Goal: Information Seeking & Learning: Learn about a topic

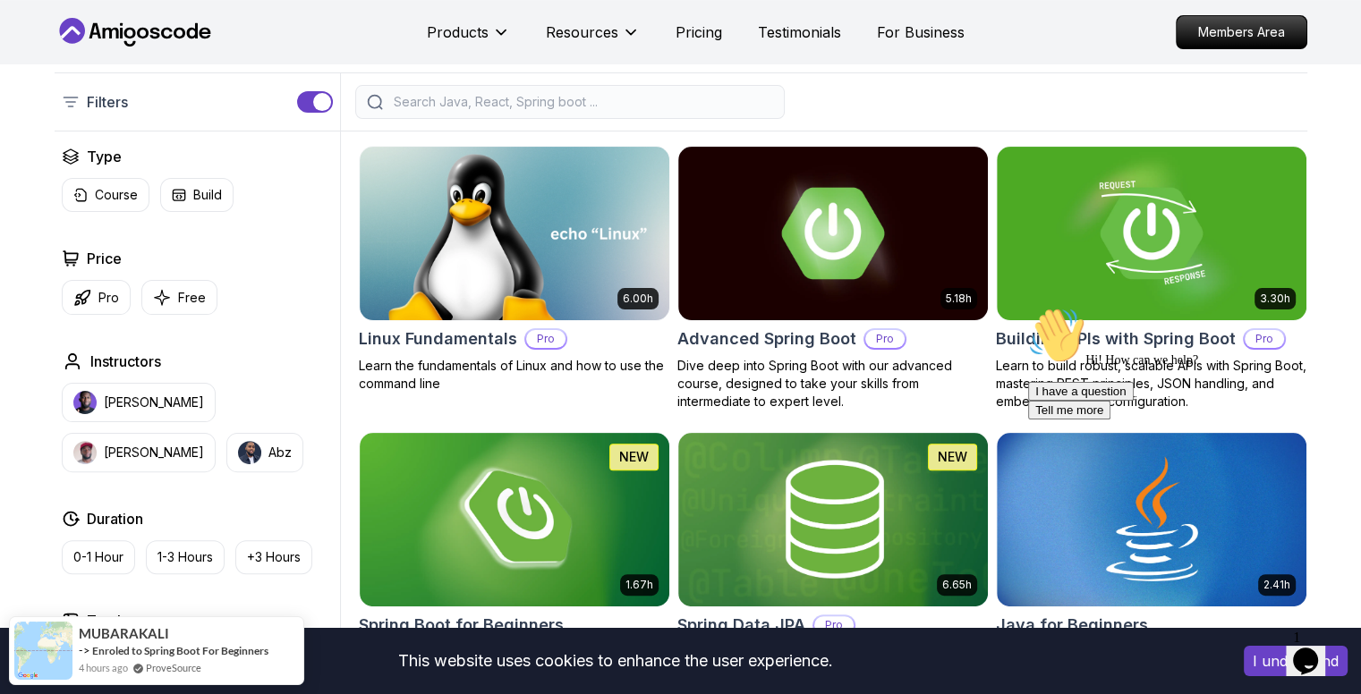
scroll to position [447, 0]
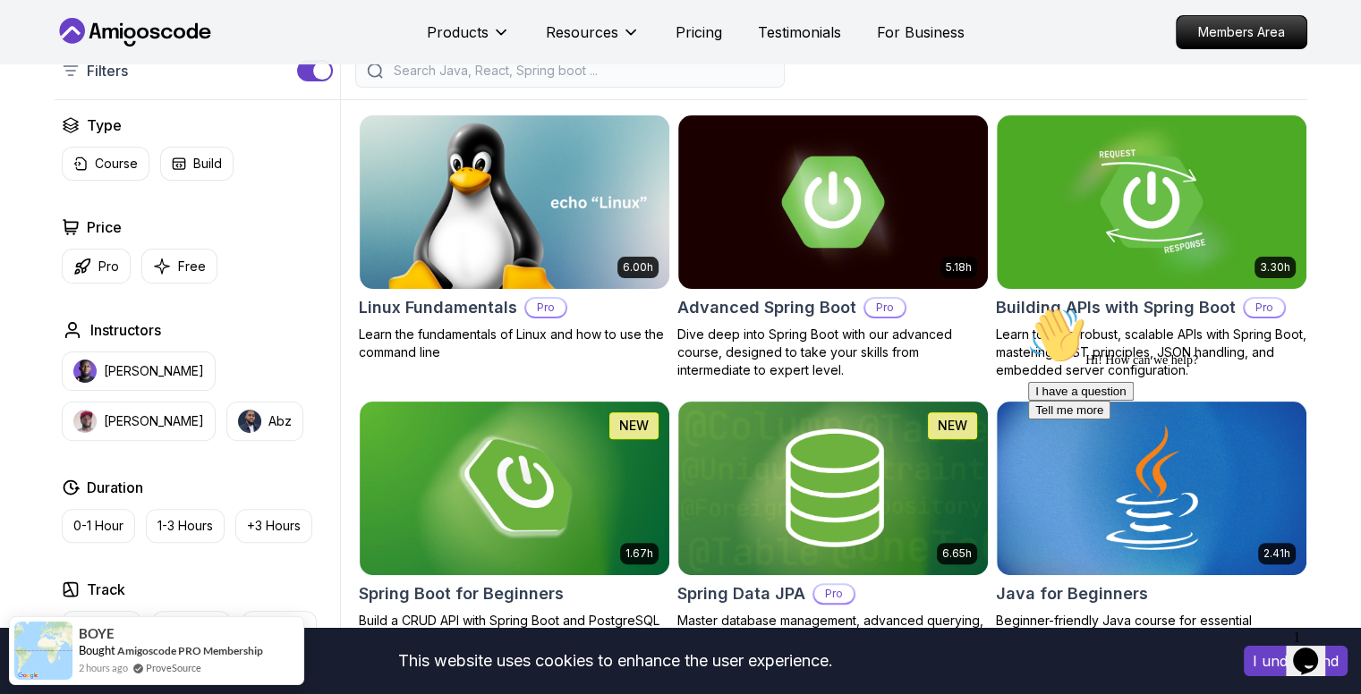
click at [1249, 663] on button "I understand" at bounding box center [1296, 661] width 104 height 30
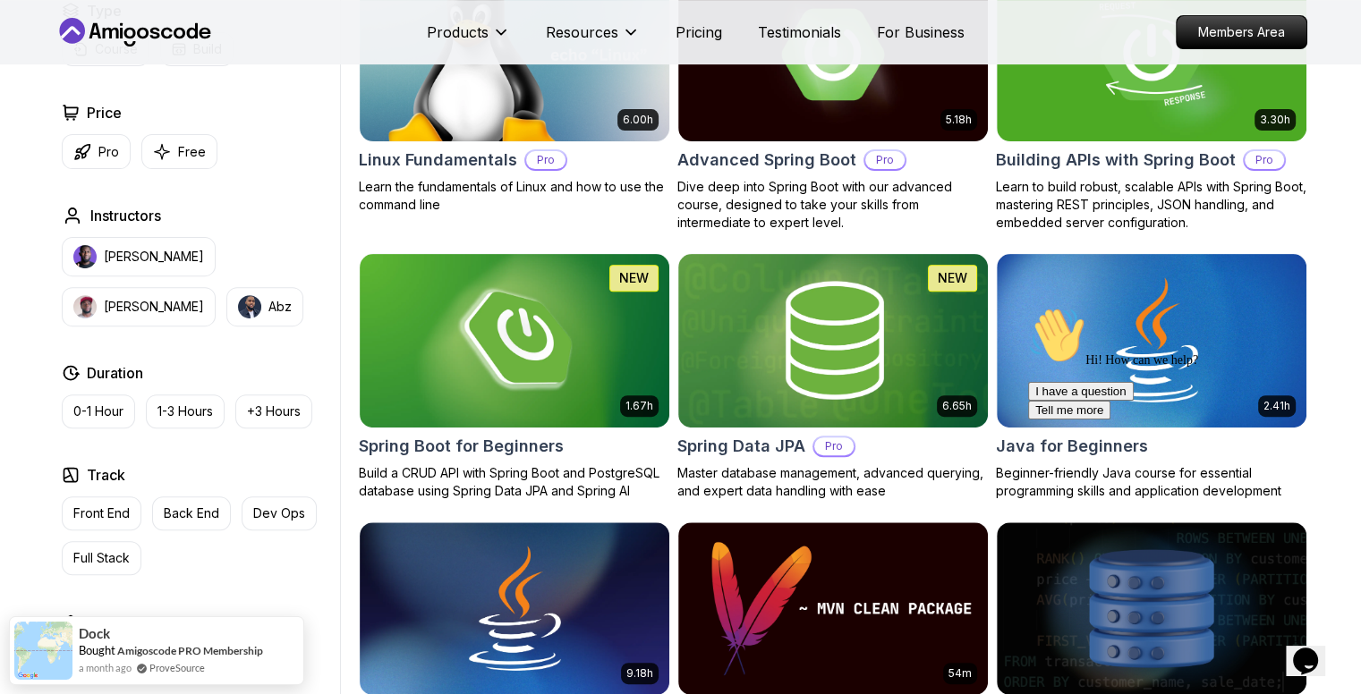
scroll to position [626, 0]
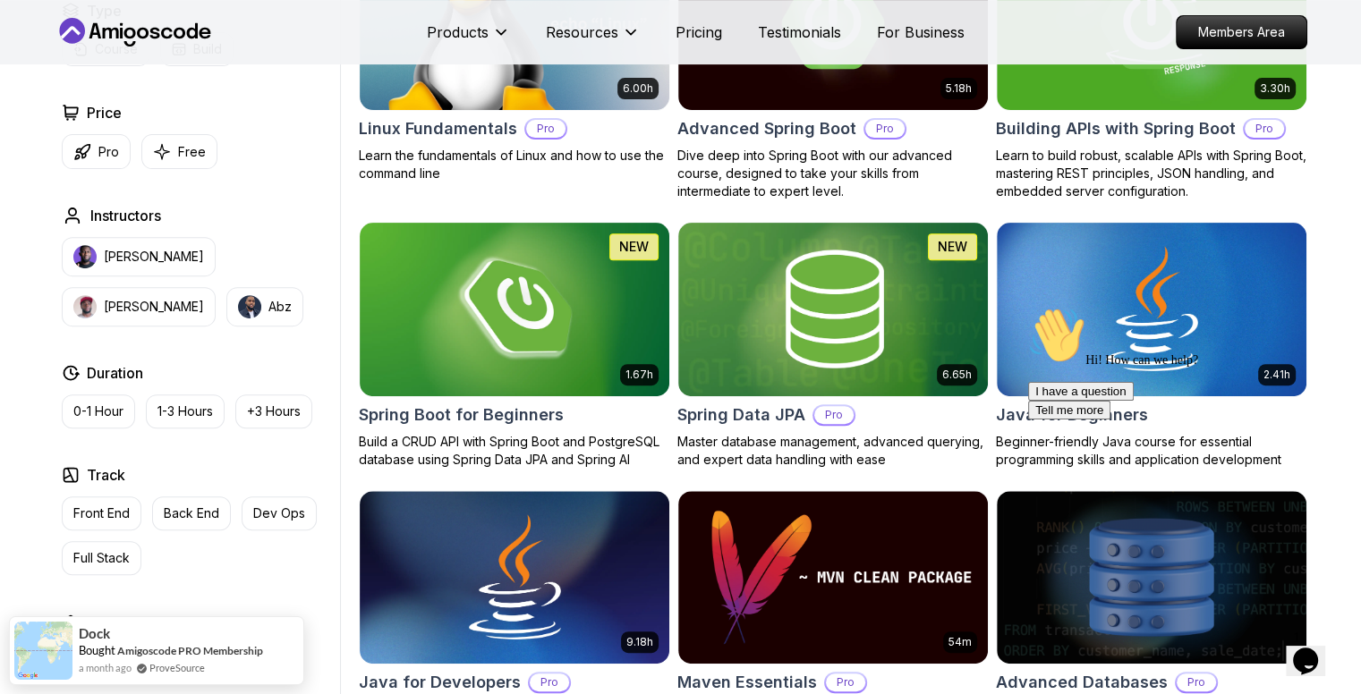
click at [1028, 307] on icon "Chat attention grabber" at bounding box center [1028, 307] width 0 height 0
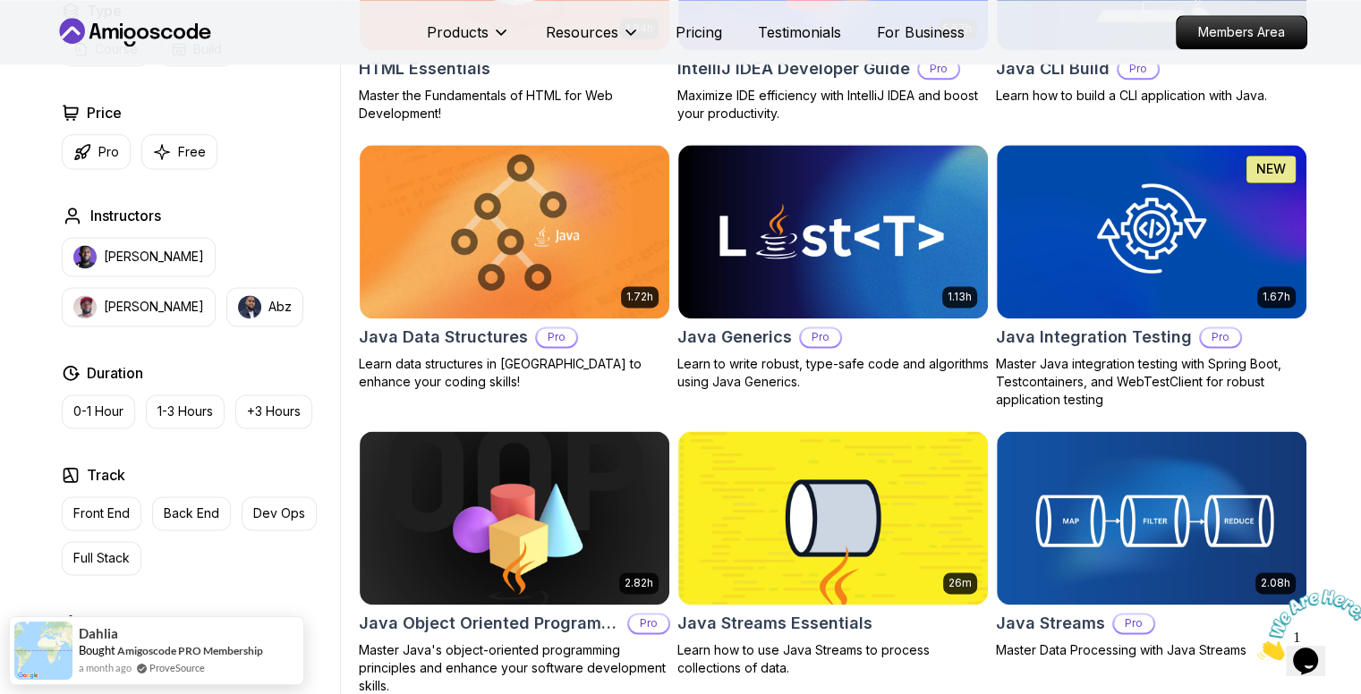
scroll to position [2416, 0]
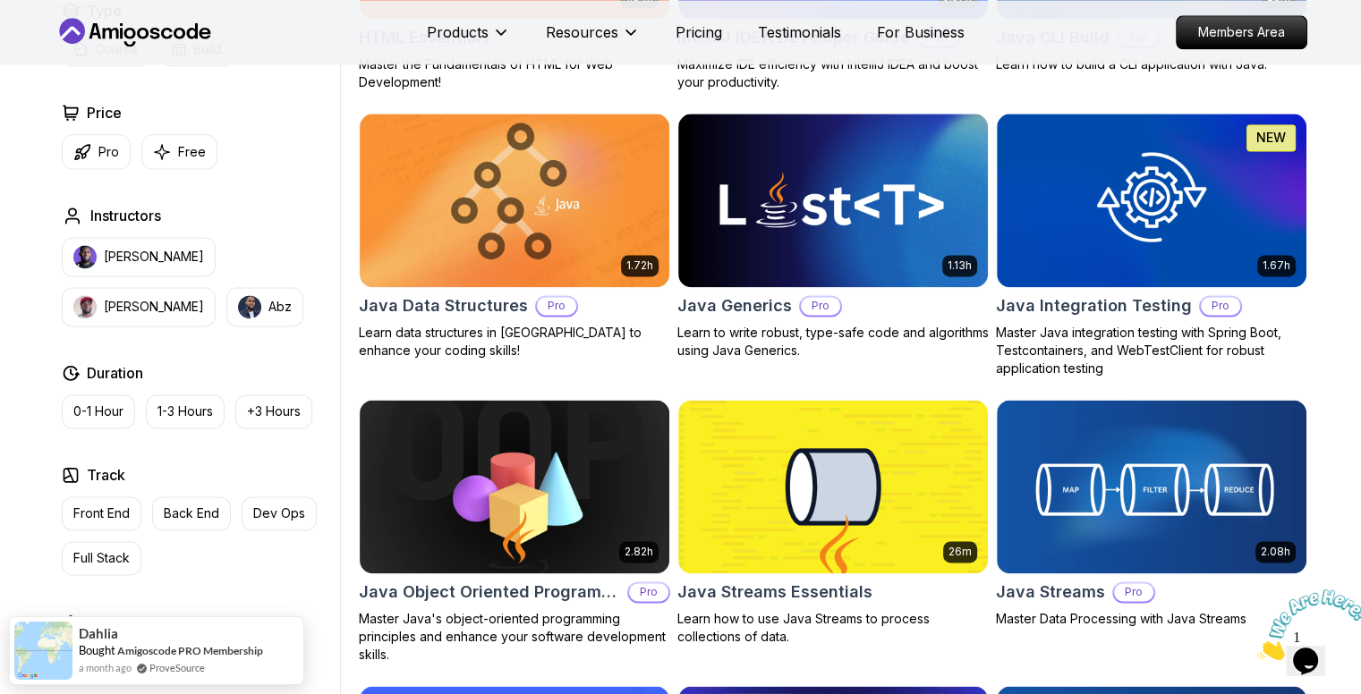
click at [1324, 660] on img at bounding box center [1312, 625] width 111 height 71
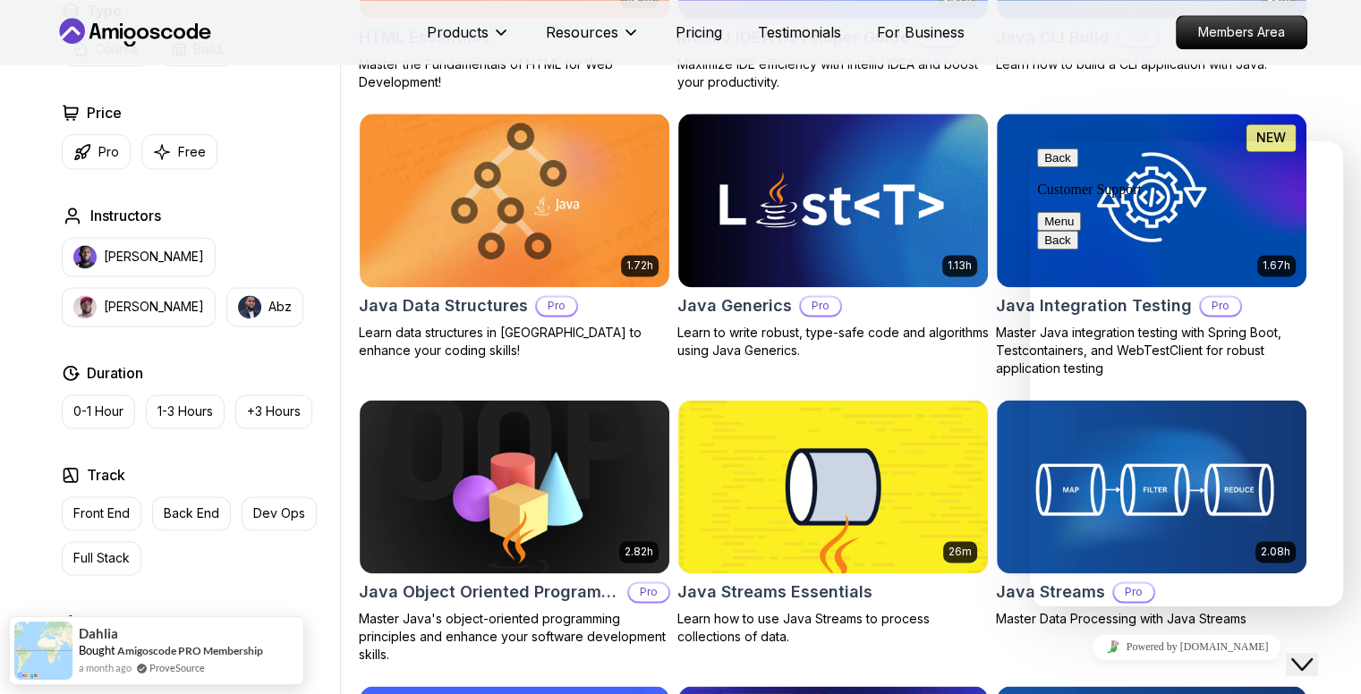
click at [1318, 660] on button "Close Chat This icon closes the chat window." at bounding box center [1302, 664] width 32 height 23
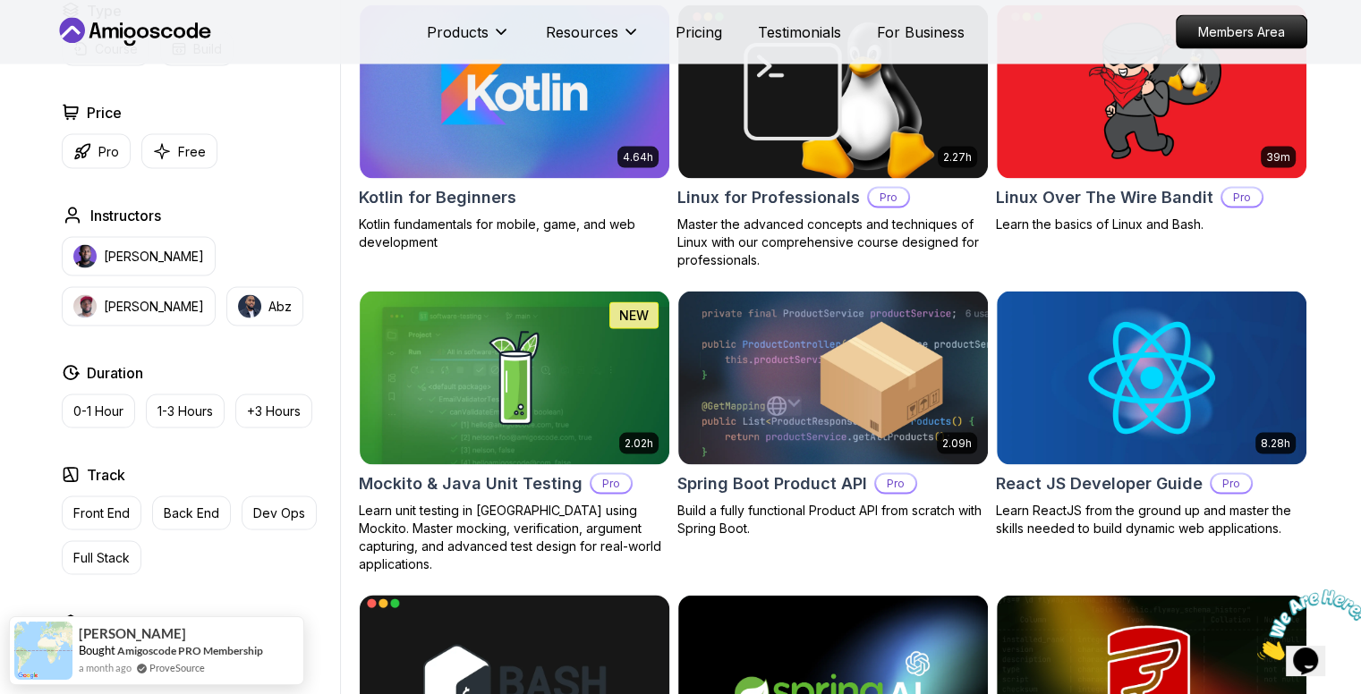
scroll to position [3132, 0]
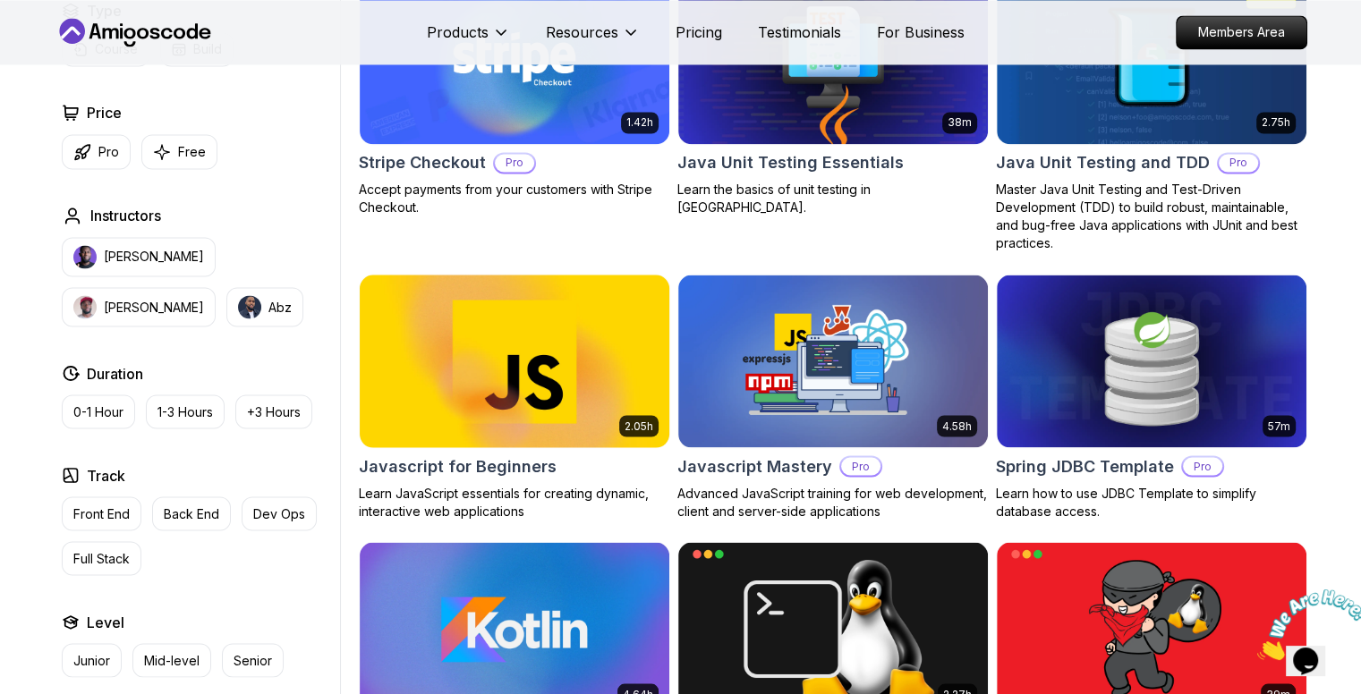
click at [572, 361] on img at bounding box center [514, 361] width 325 height 182
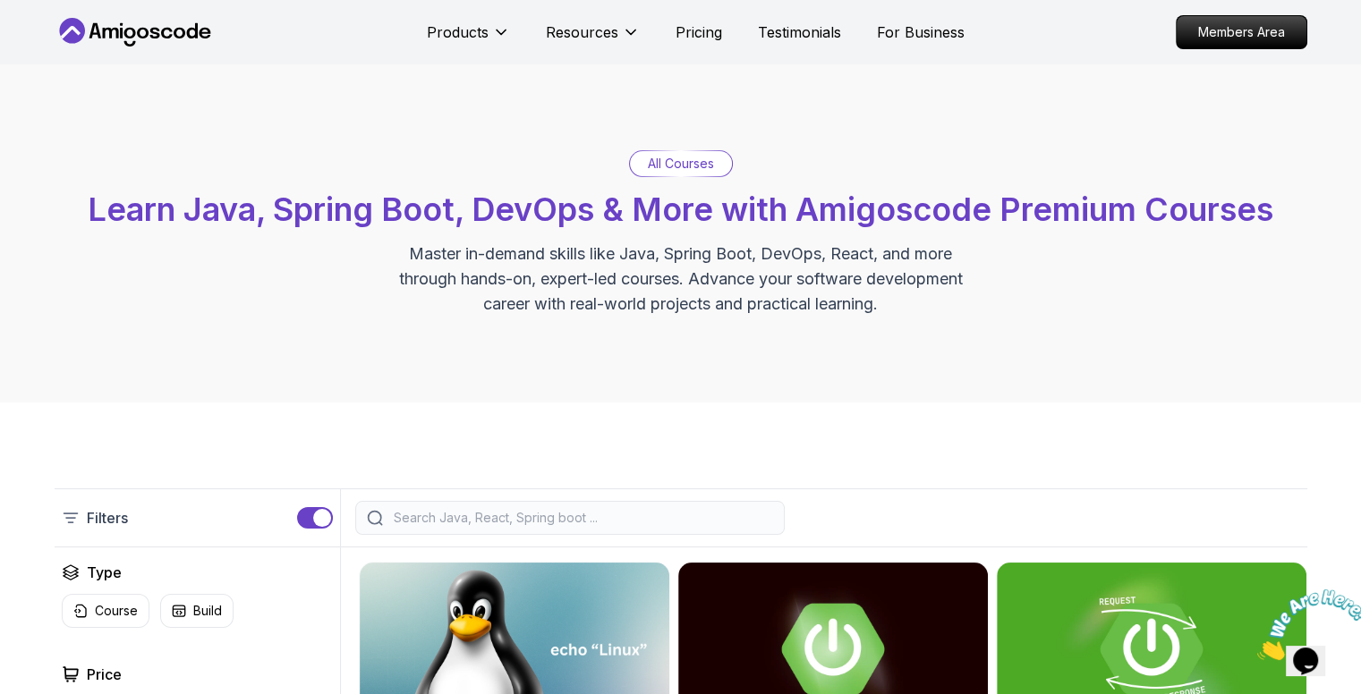
scroll to position [89, 0]
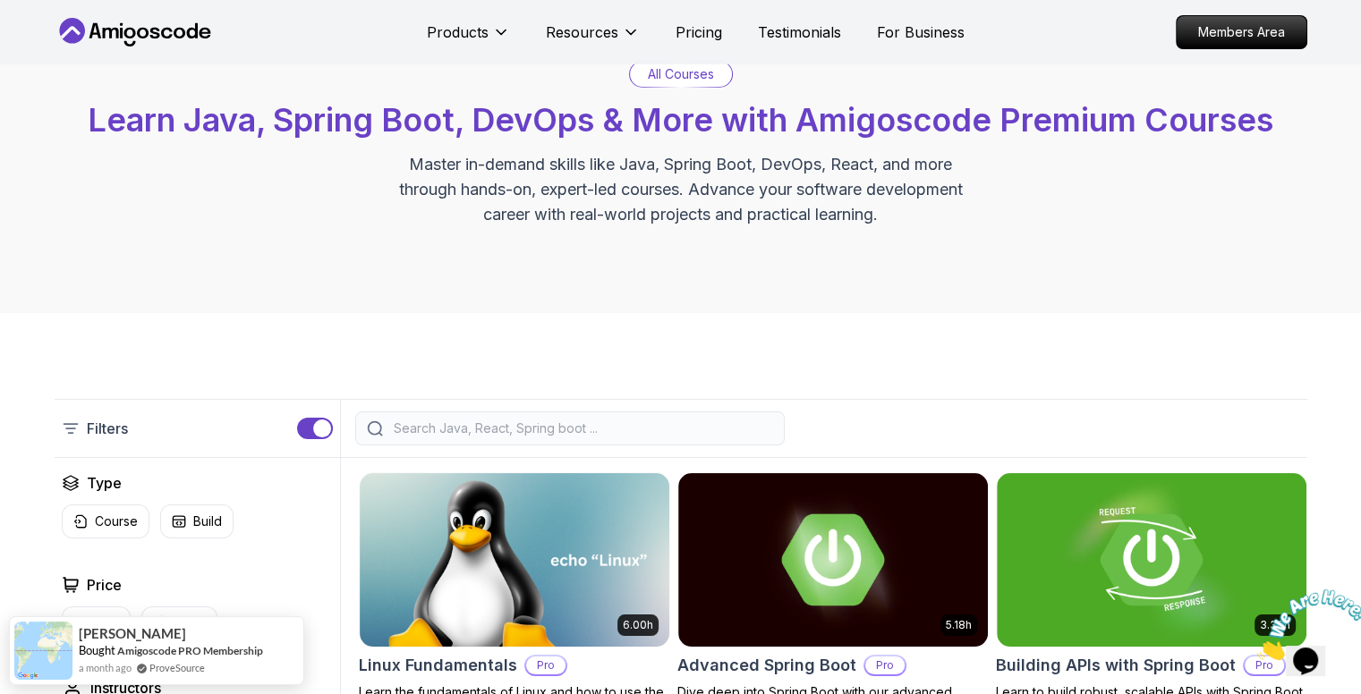
click at [508, 427] on input "search" at bounding box center [581, 429] width 383 height 18
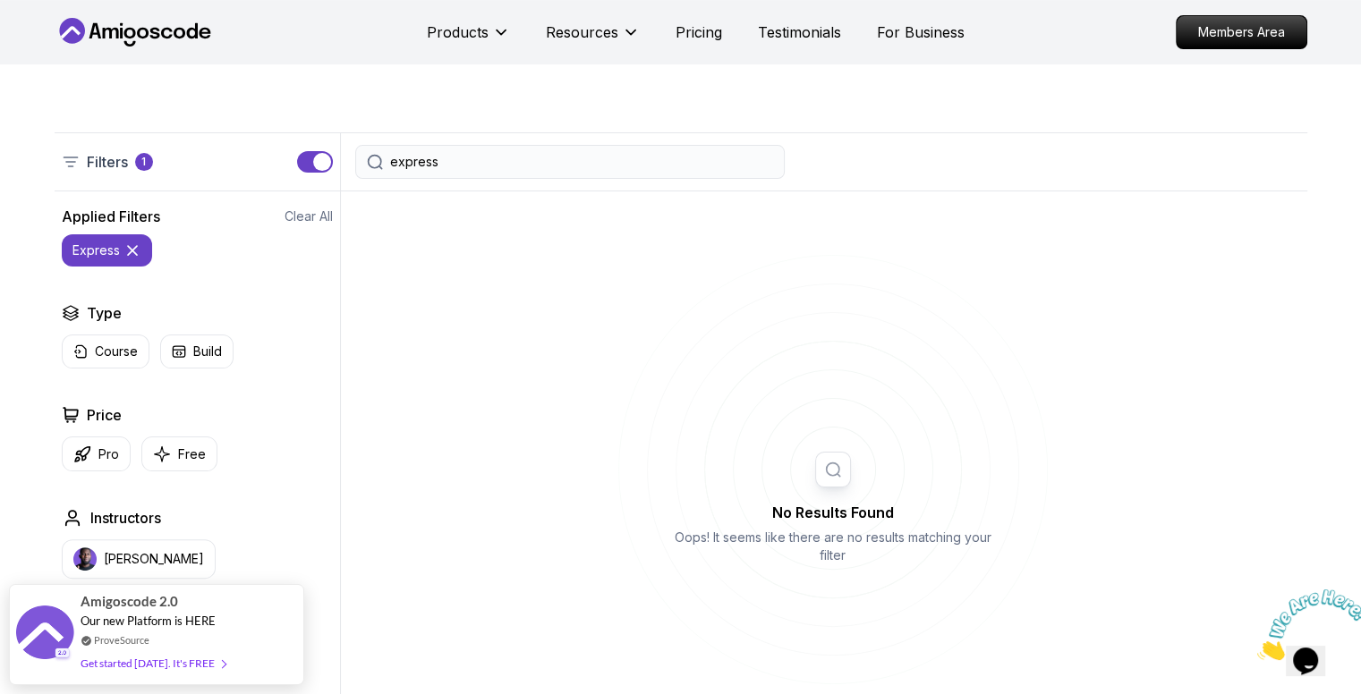
scroll to position [358, 0]
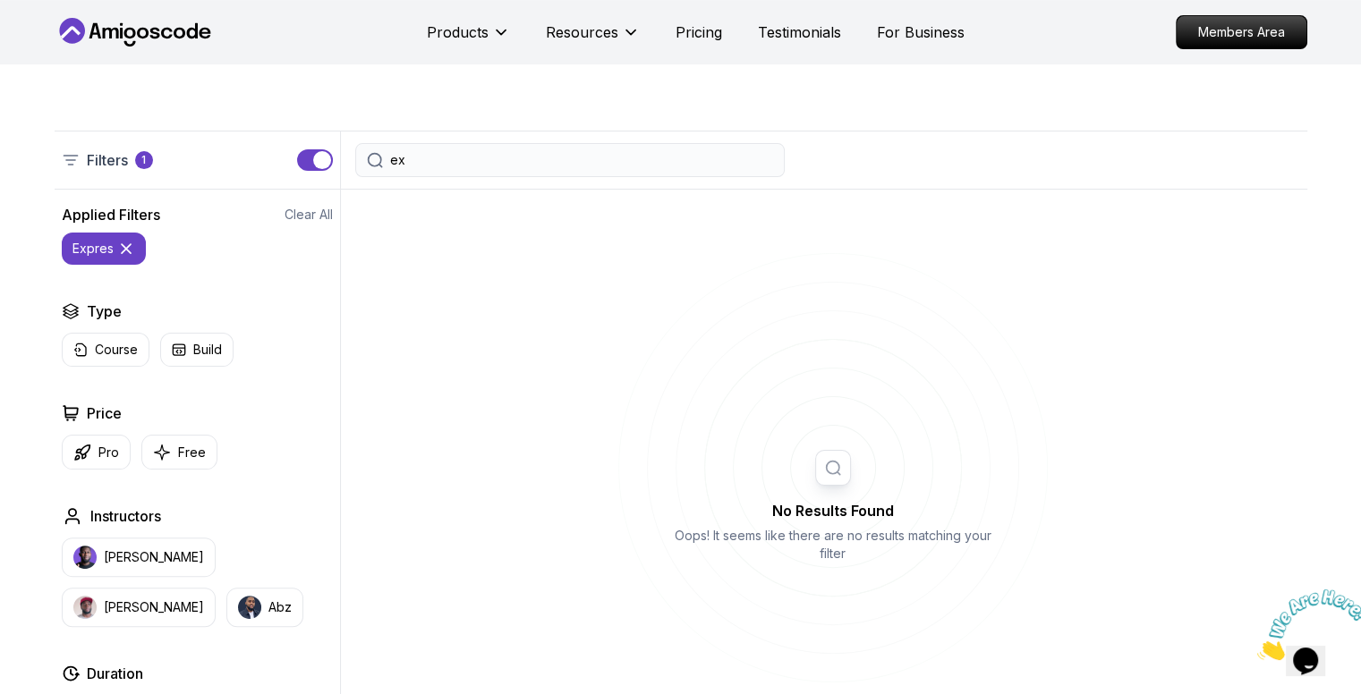
type input "e"
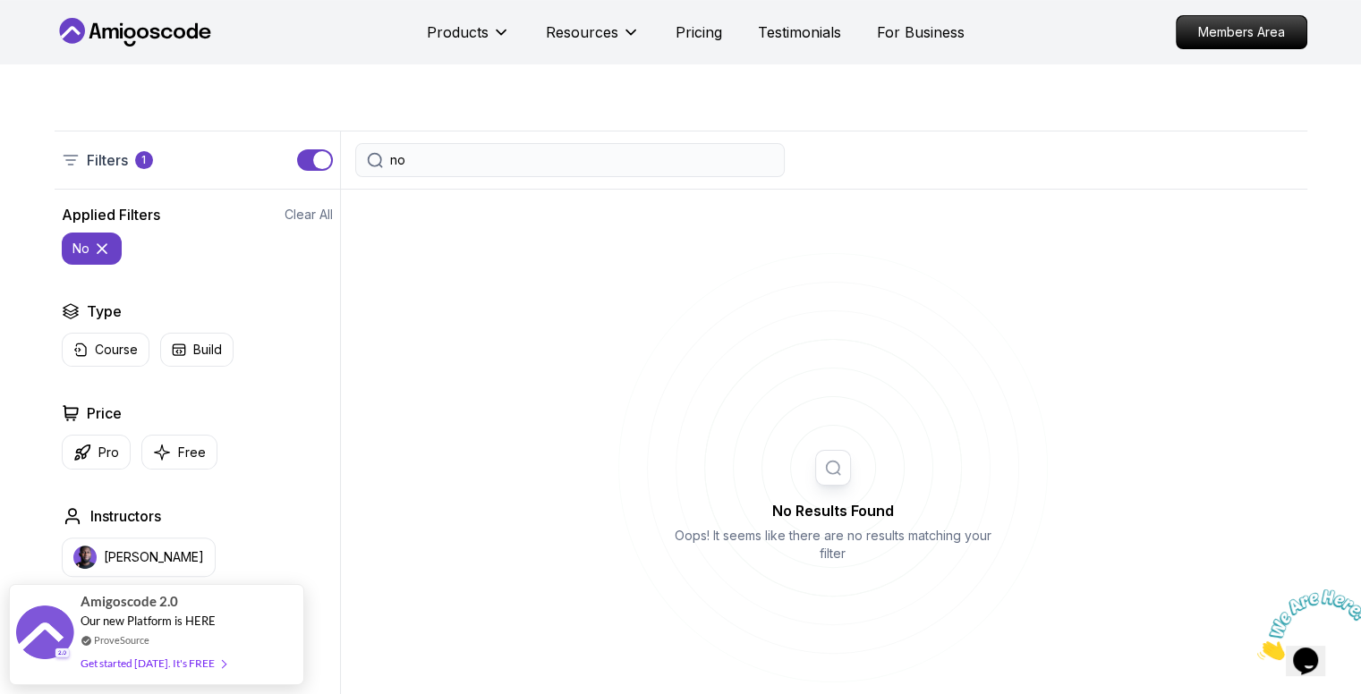
type input "n"
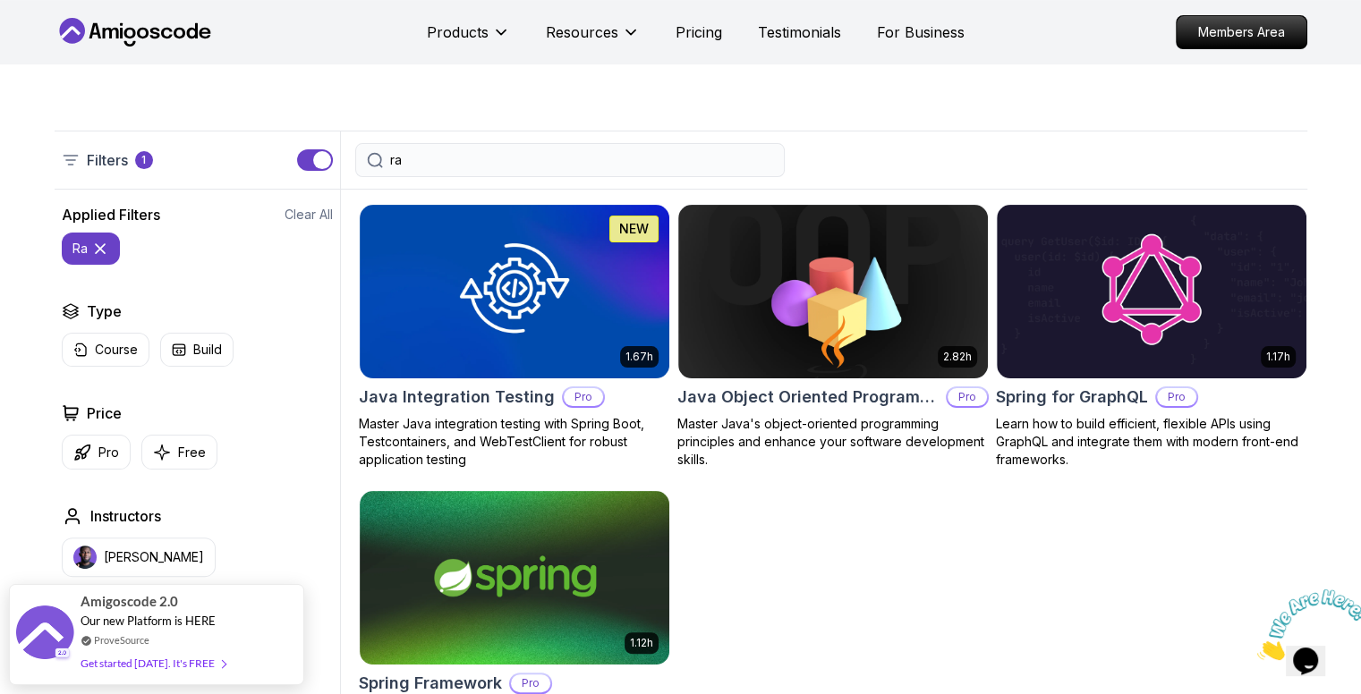
type input "r"
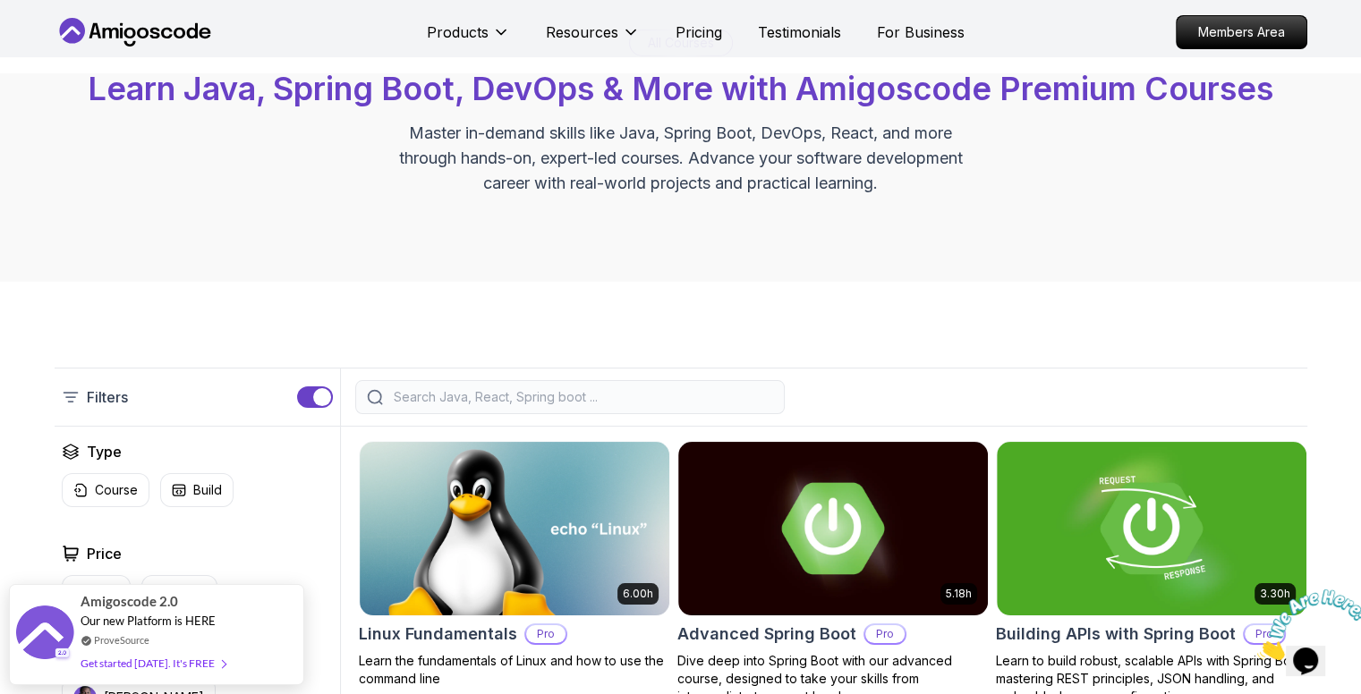
scroll to position [89, 0]
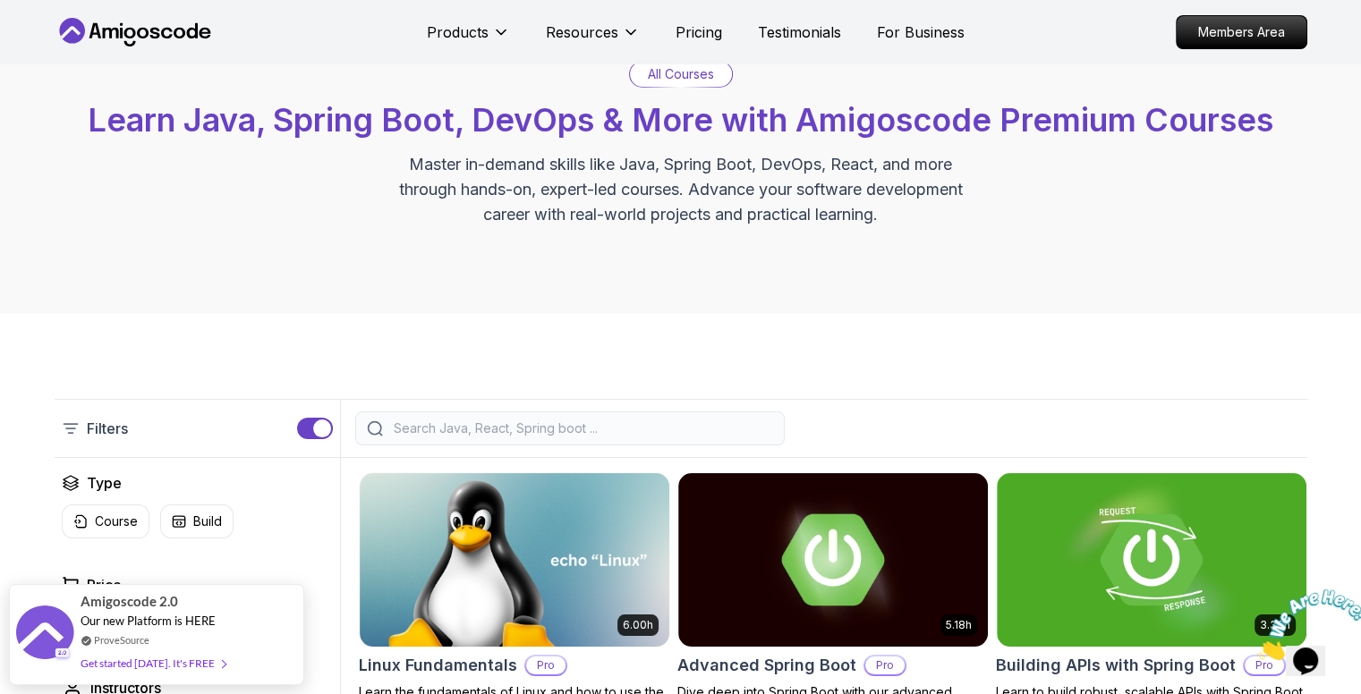
click at [124, 42] on icon at bounding box center [129, 43] width 12 height 5
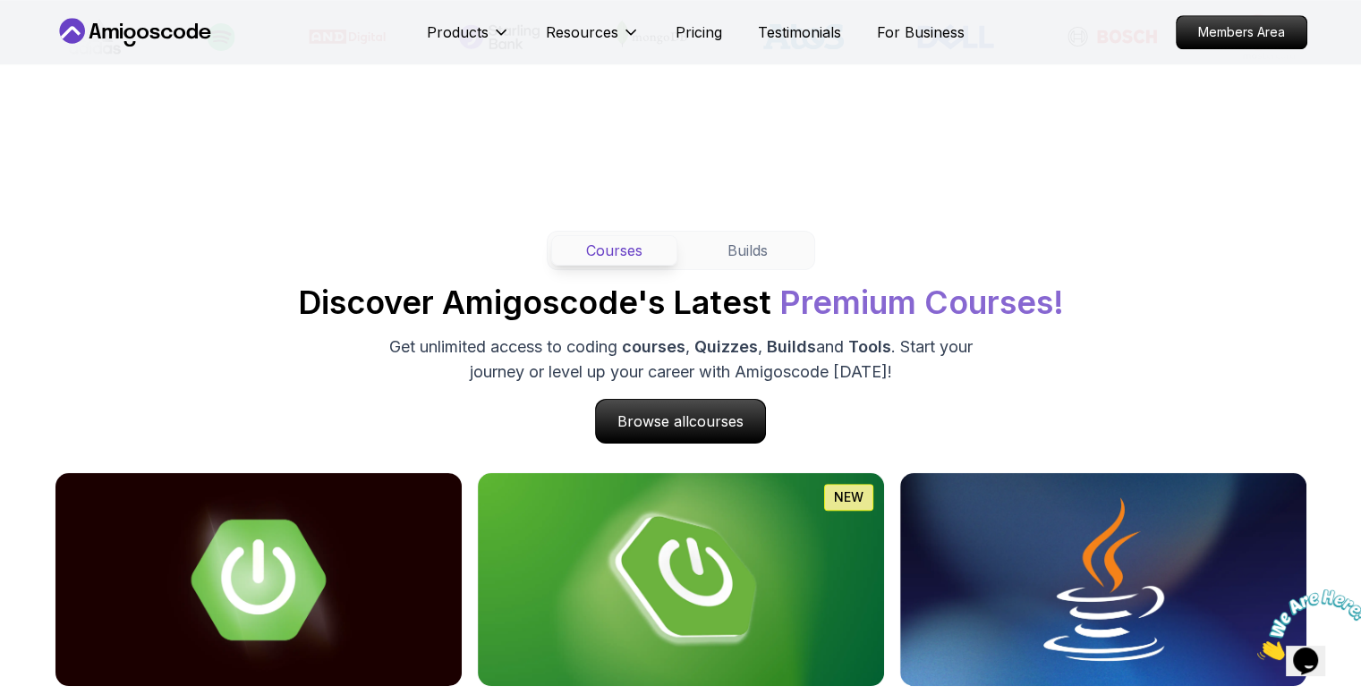
scroll to position [1521, 0]
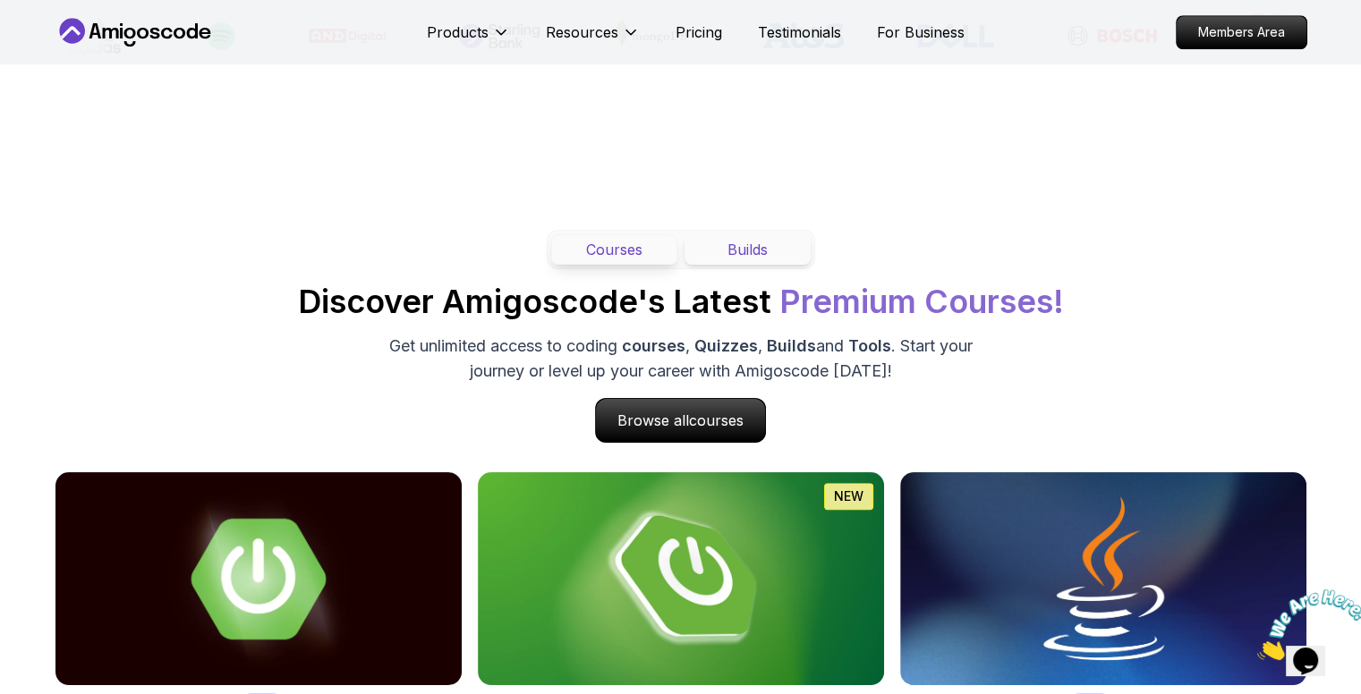
click at [762, 244] on button "Builds" at bounding box center [748, 249] width 126 height 30
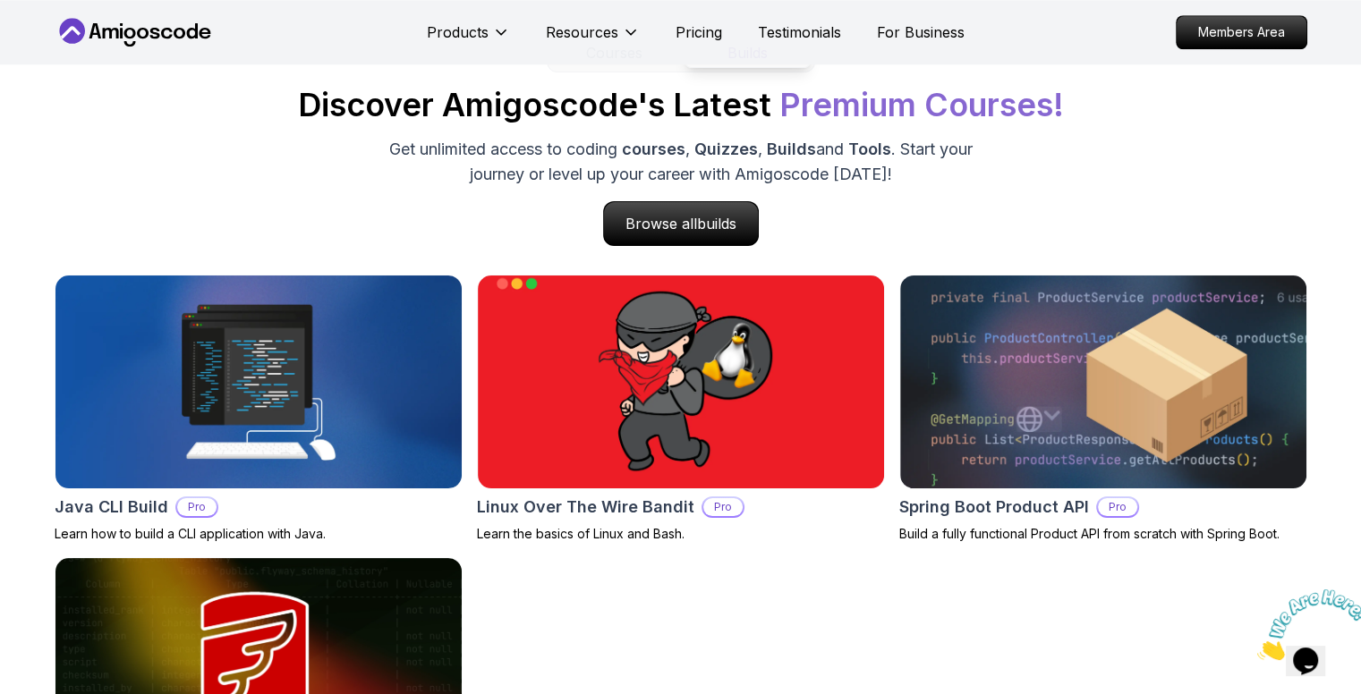
scroll to position [1700, 0]
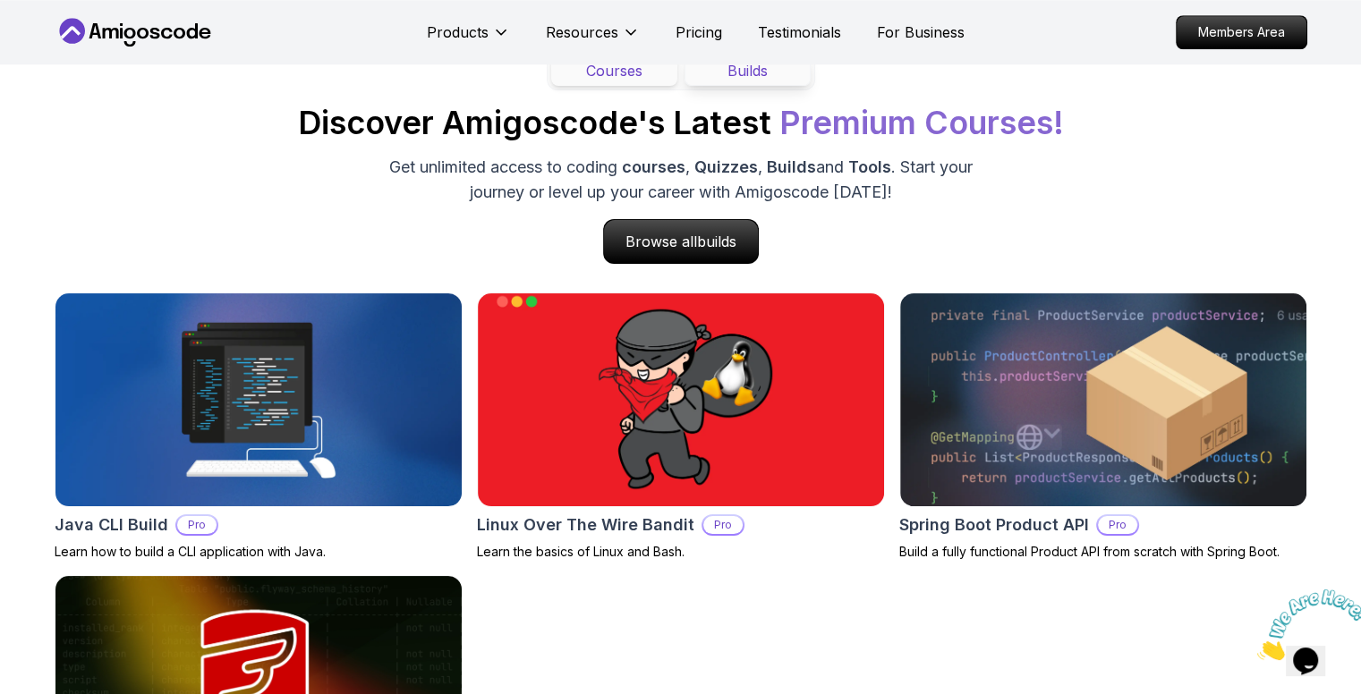
click at [619, 82] on button "Courses" at bounding box center [614, 70] width 126 height 30
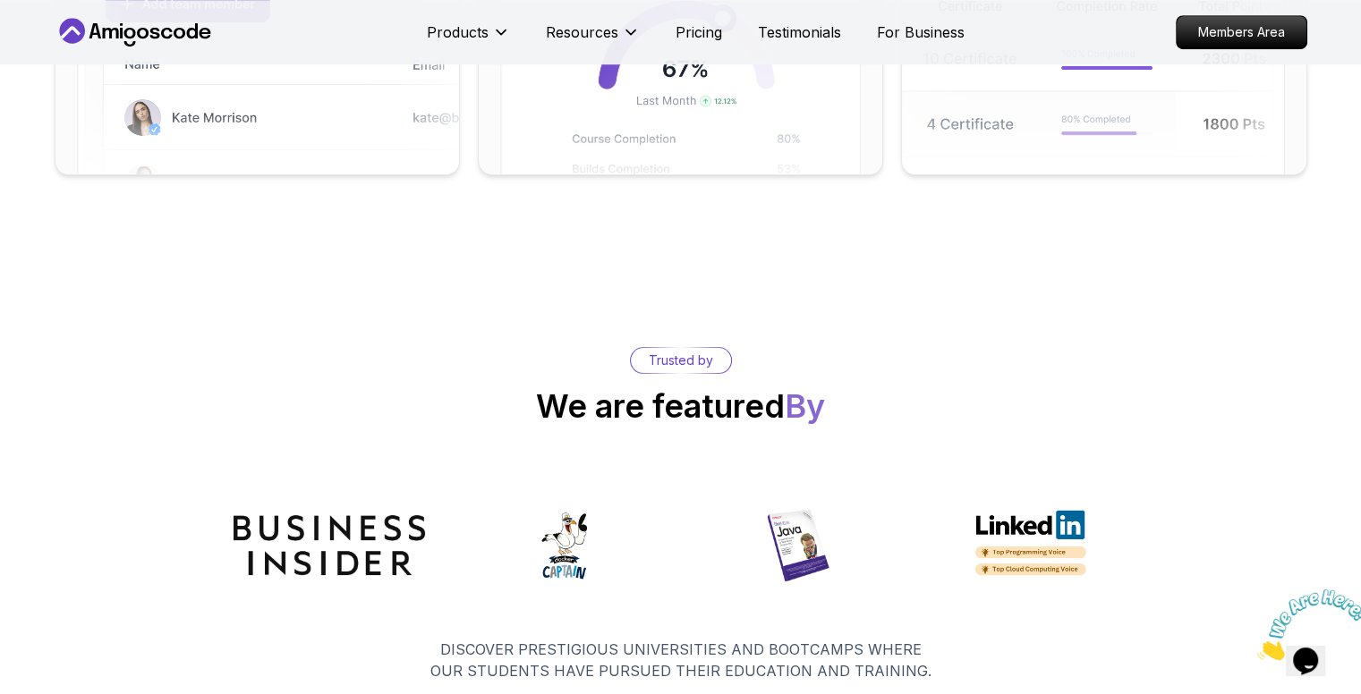
scroll to position [8323, 0]
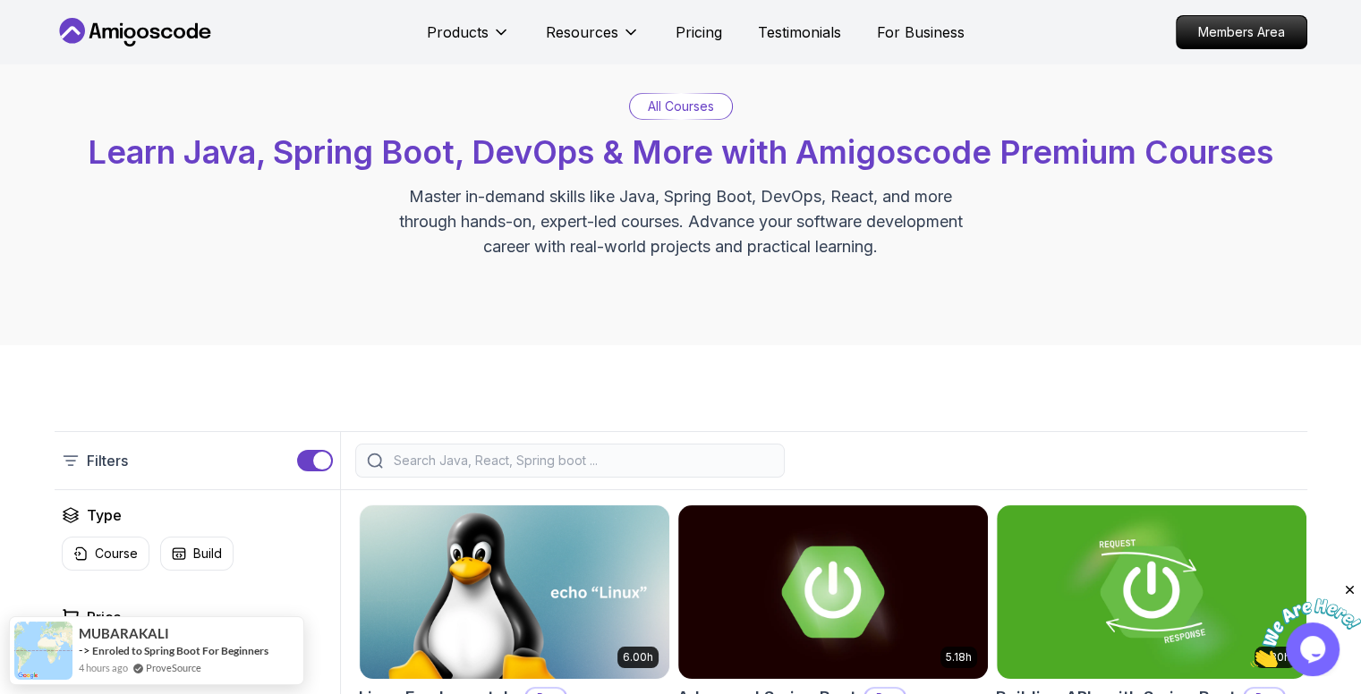
scroll to position [89, 0]
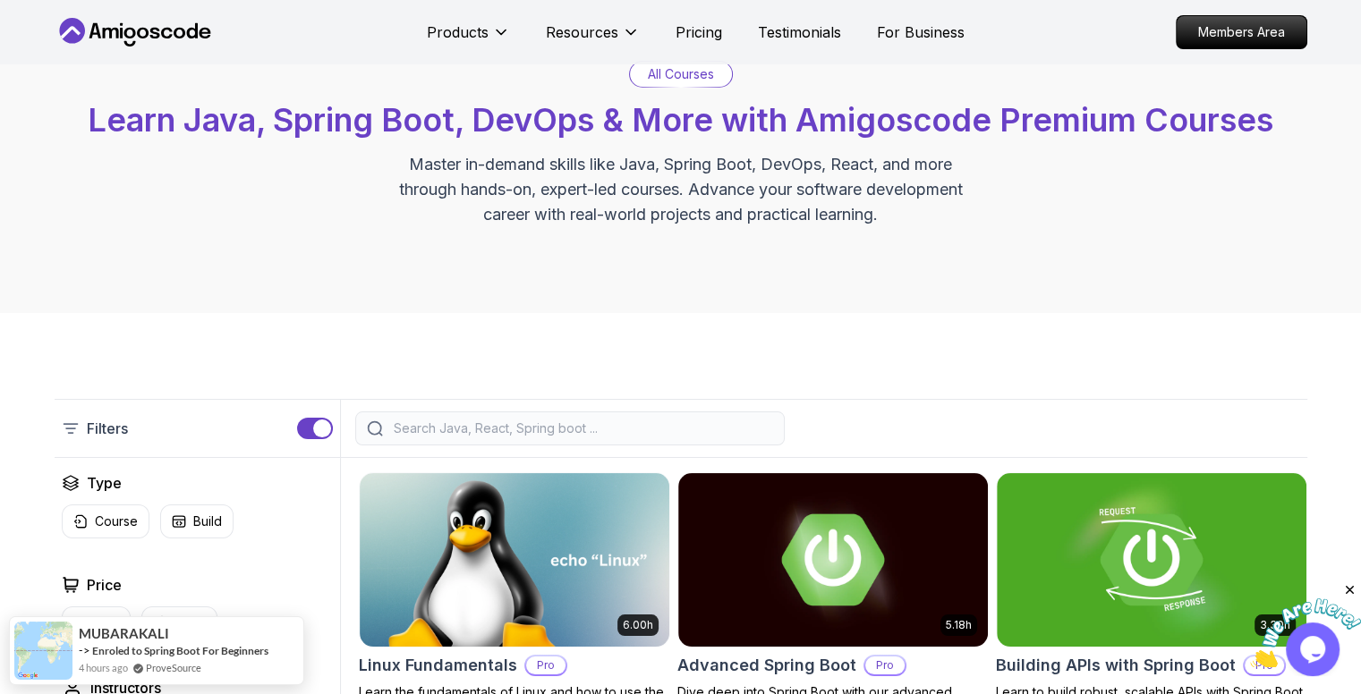
click at [698, 72] on p "All Courses" at bounding box center [681, 74] width 66 height 18
drag, startPoint x: 566, startPoint y: 417, endPoint x: 553, endPoint y: 438, distance: 24.1
click at [565, 417] on div at bounding box center [570, 429] width 430 height 34
click at [575, 410] on div "Filters" at bounding box center [681, 428] width 1253 height 59
click at [628, 416] on div at bounding box center [570, 429] width 430 height 34
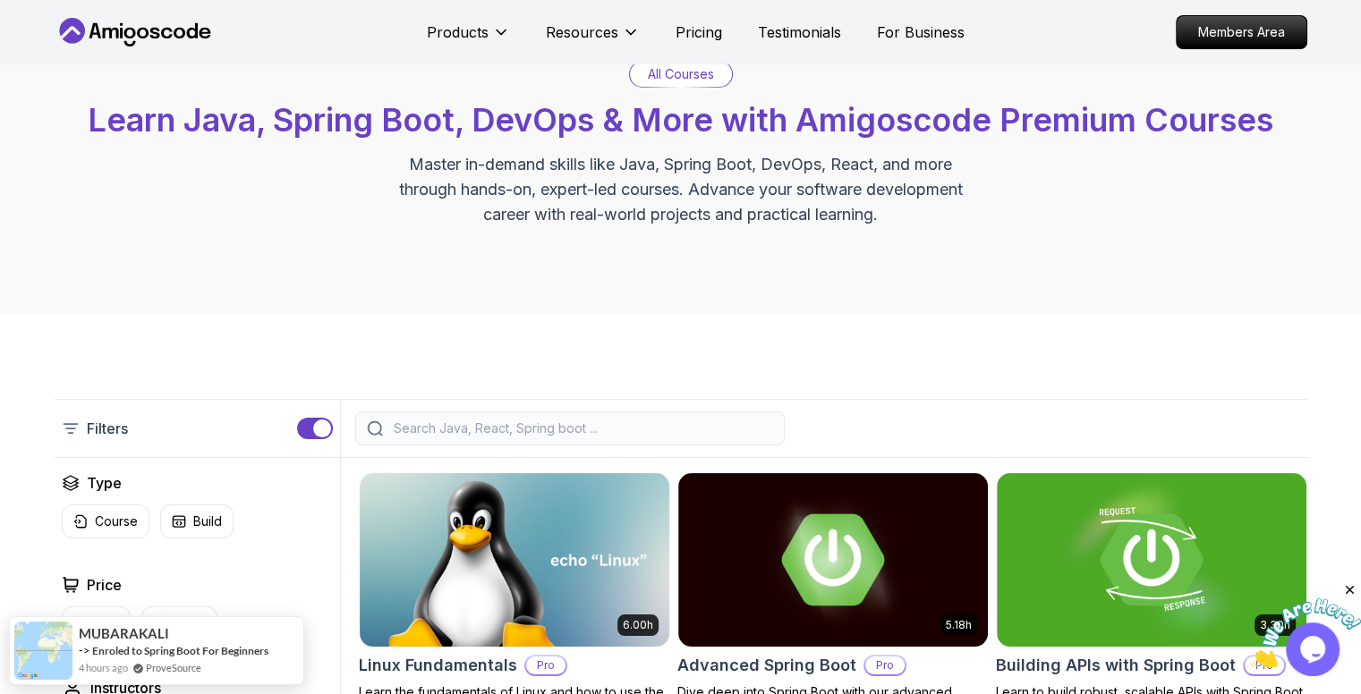
click at [623, 431] on input "search" at bounding box center [581, 429] width 383 height 18
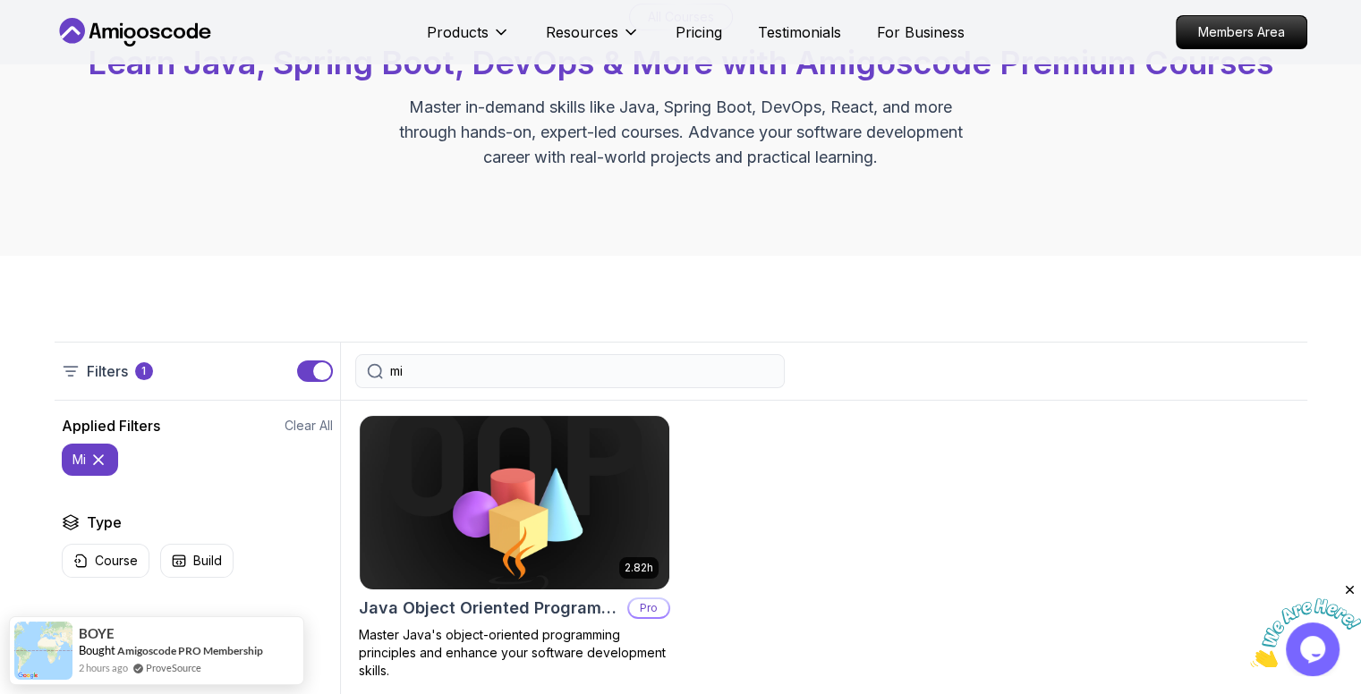
scroll to position [179, 0]
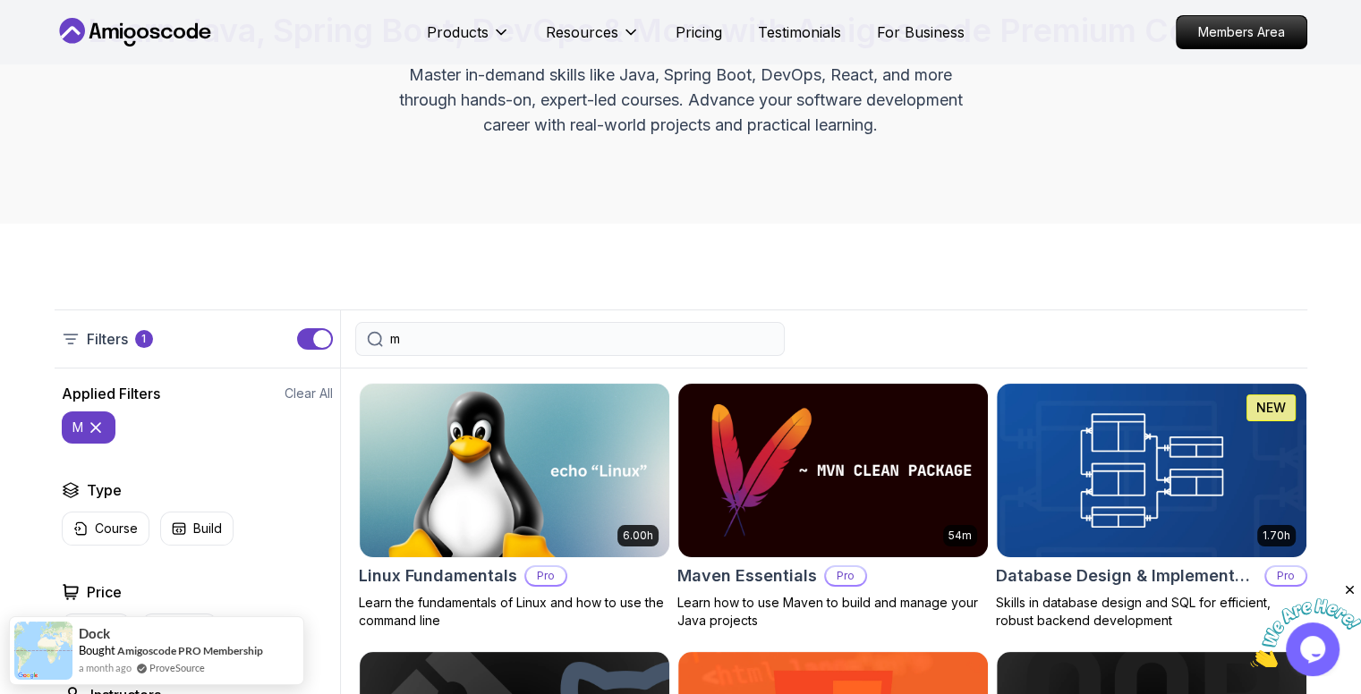
type input "m"
